Goal: Task Accomplishment & Management: Use online tool/utility

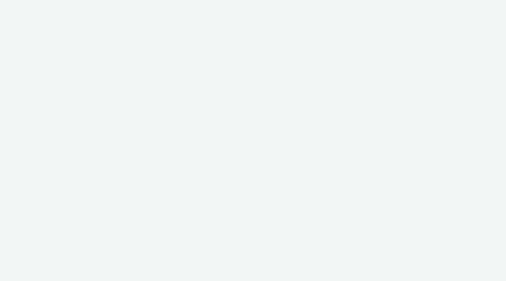
select select "ac009755-aa48-4799-8050-7a339a378eb8"
select select "79162ed7-0017-4339-93b0-3399b708648f"
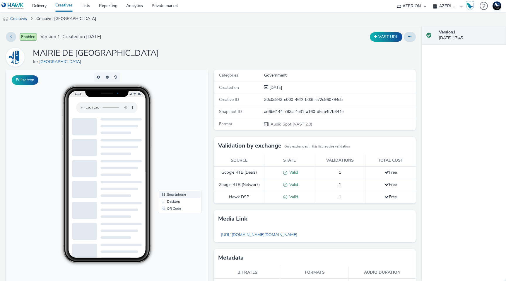
click at [175, 194] on link "Smartphone" at bounding box center [180, 194] width 42 height 7
click at [173, 200] on link "Desktop" at bounding box center [180, 201] width 42 height 7
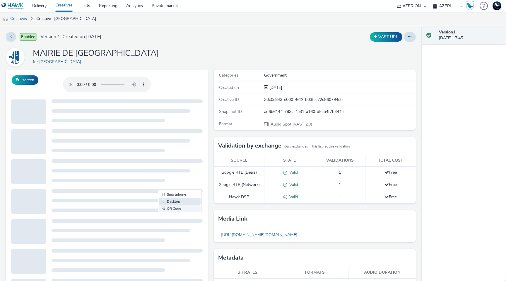
click at [166, 210] on link "QR Code" at bounding box center [180, 208] width 42 height 7
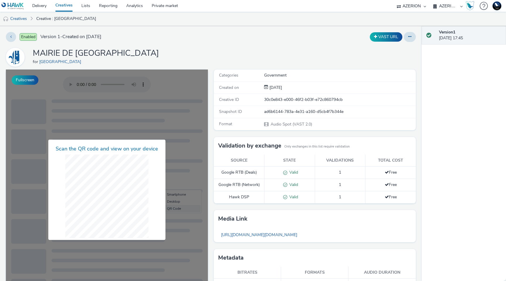
click at [166, 210] on div at bounding box center [107, 189] width 202 height 240
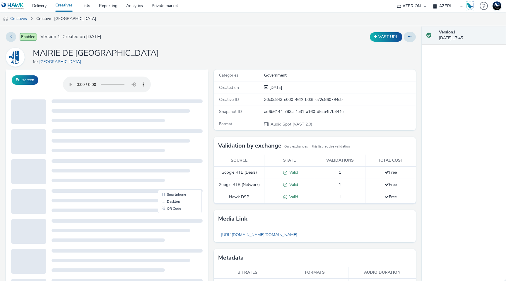
click at [182, 202] on div at bounding box center [121, 201] width 139 height 4
click at [179, 203] on link "Desktop" at bounding box center [180, 201] width 42 height 7
click at [184, 195] on link "Smartphone" at bounding box center [180, 194] width 42 height 7
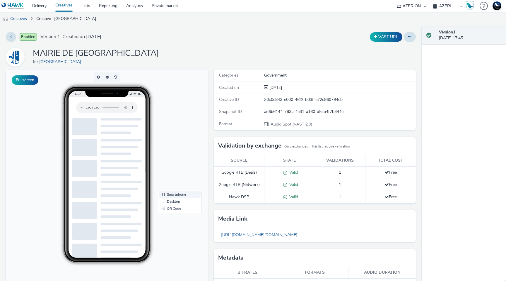
scroll to position [35, 0]
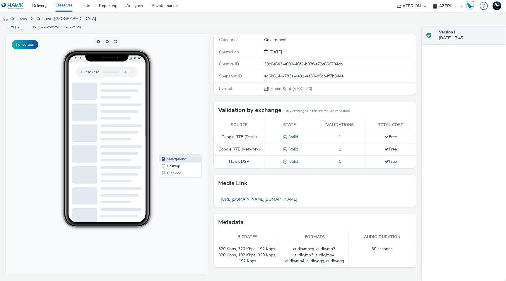
click at [262, 199] on link "[URL][DOMAIN_NAME][DOMAIN_NAME]" at bounding box center [259, 198] width 82 height 11
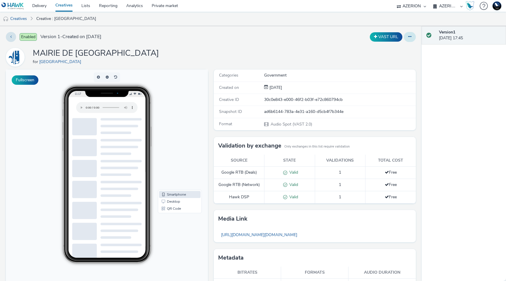
click at [413, 36] on button at bounding box center [410, 37] width 12 height 10
click at [276, 101] on div "30c0e843-e000-46f2-b03f-e72c860794cb" at bounding box center [339, 100] width 151 height 6
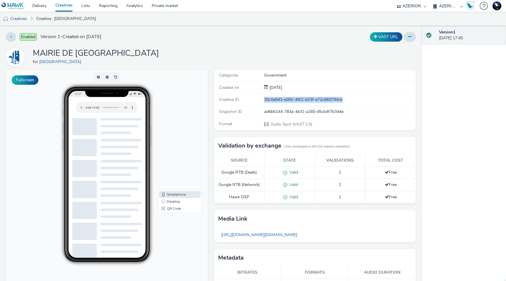
copy div "30c0e843-e000-46f2-b03f-e72c860794cb"
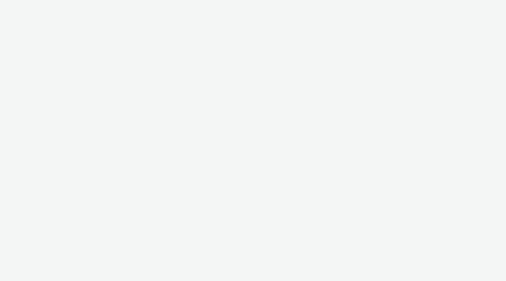
select select "ac009755-aa48-4799-8050-7a339a378eb8"
select select "79162ed7-0017-4339-93b0-3399b708648f"
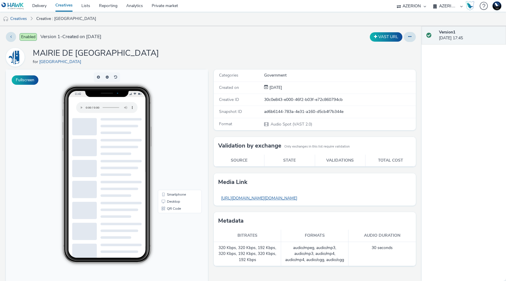
click at [244, 198] on link "[URL][DOMAIN_NAME][DOMAIN_NAME]" at bounding box center [259, 197] width 82 height 11
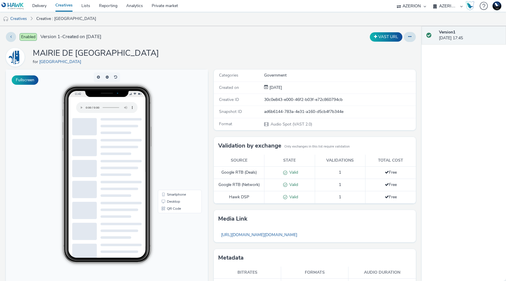
click at [292, 100] on div "30c0e843-e000-46f2-b03f-e72c860794cb" at bounding box center [339, 100] width 151 height 6
copy div "30c0e843-e000-46f2-b03f-e72c860794cb"
